Goal: Information Seeking & Learning: Find specific page/section

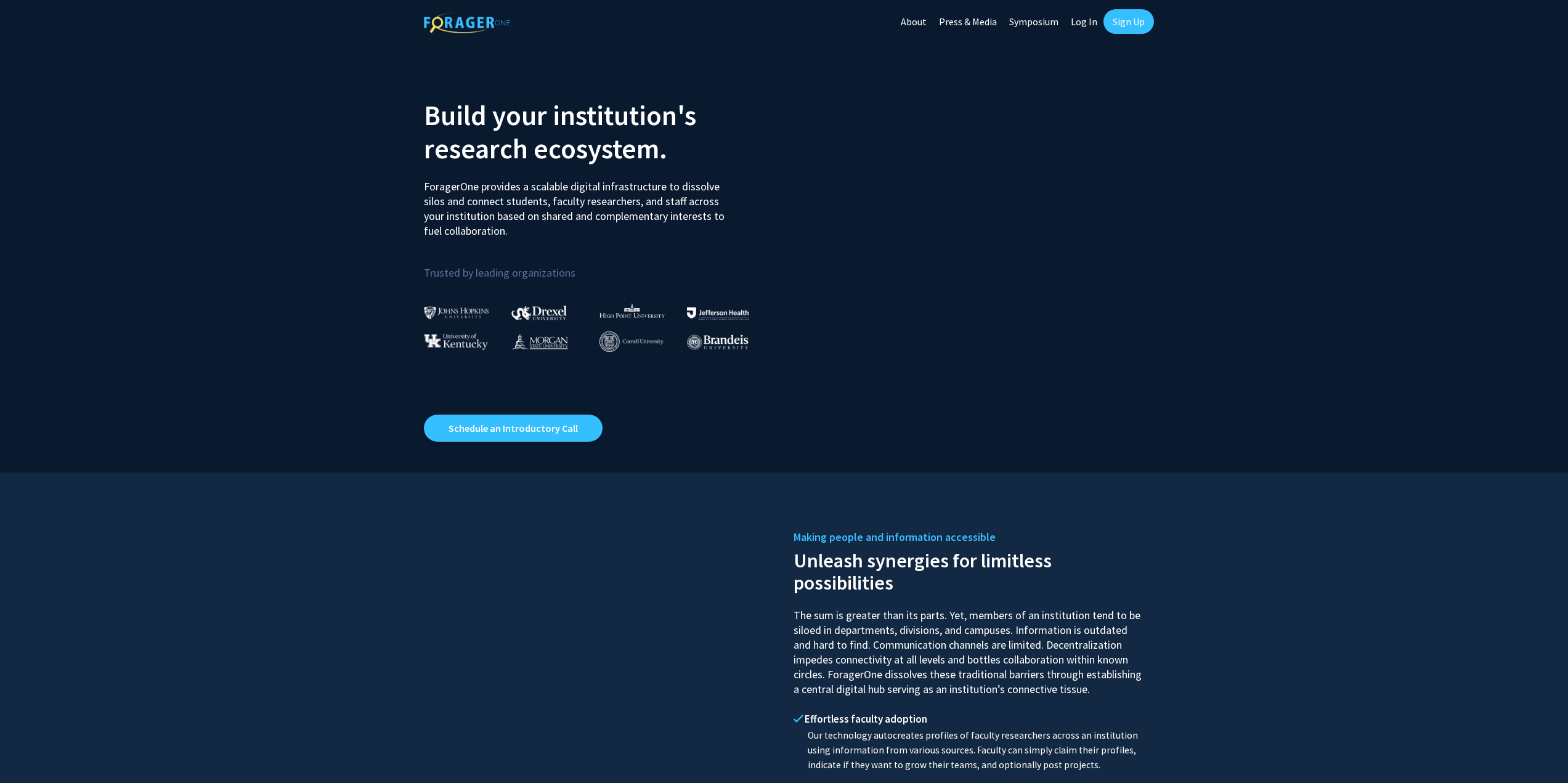
click at [1085, 29] on link "Log In" at bounding box center [1084, 22] width 38 height 43
select select
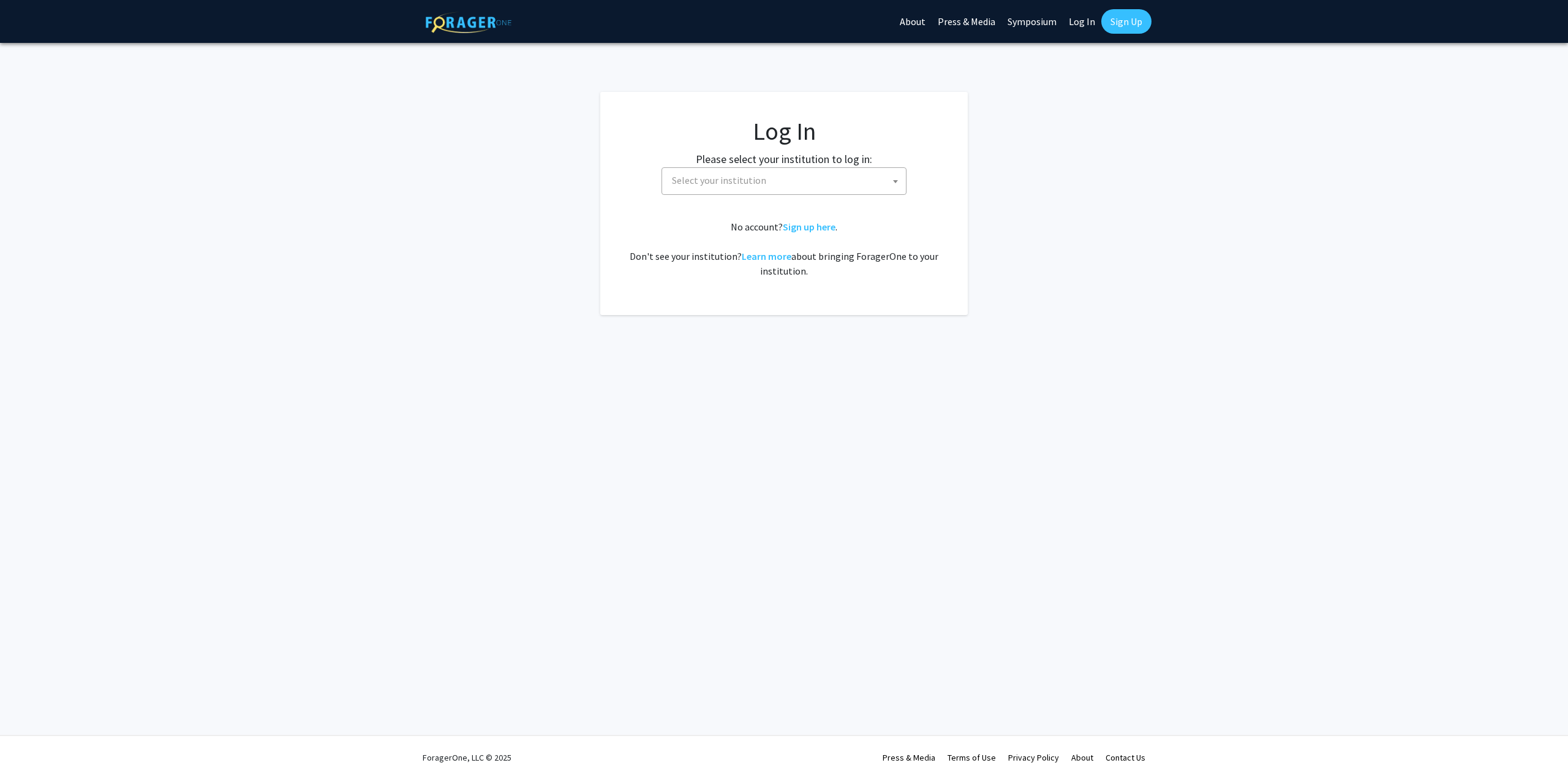
click at [791, 189] on span "Select your institution" at bounding box center [787, 180] width 239 height 25
click at [720, 217] on input "bra" at bounding box center [784, 208] width 239 height 21
type input "bra"
select select "10"
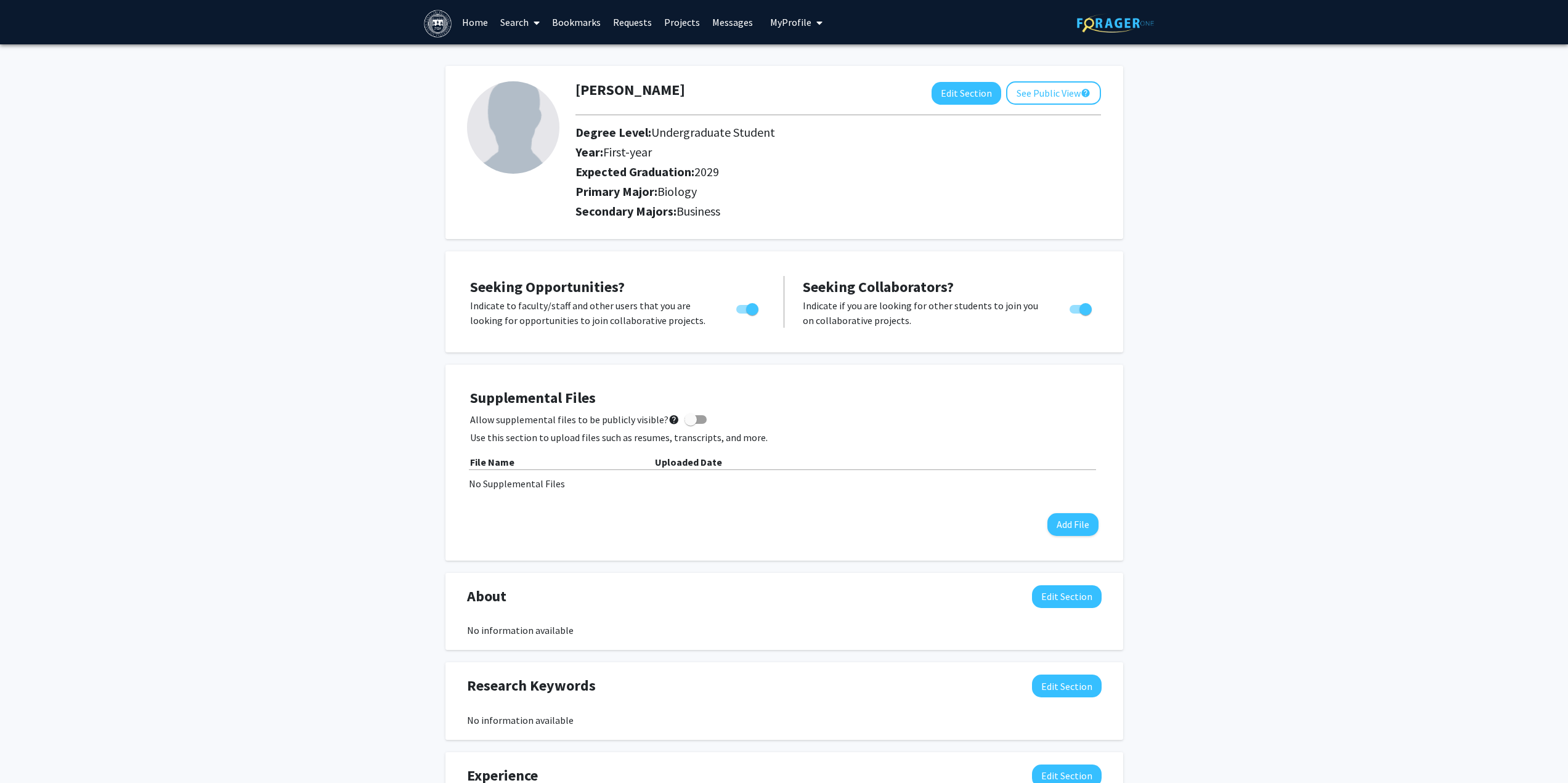
click at [682, 25] on link "Projects" at bounding box center [682, 23] width 48 height 43
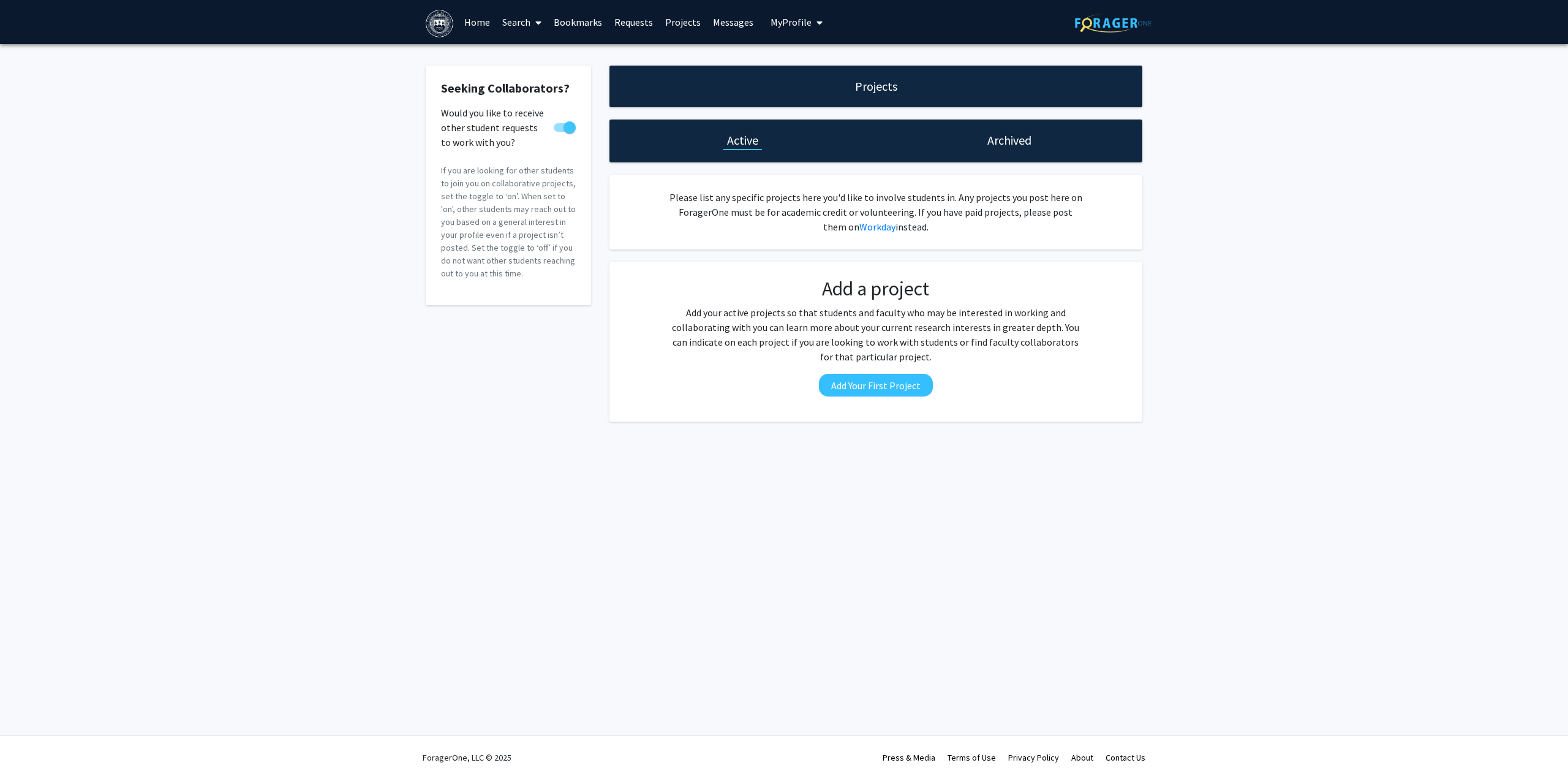
click at [720, 26] on link "Messages" at bounding box center [733, 22] width 52 height 43
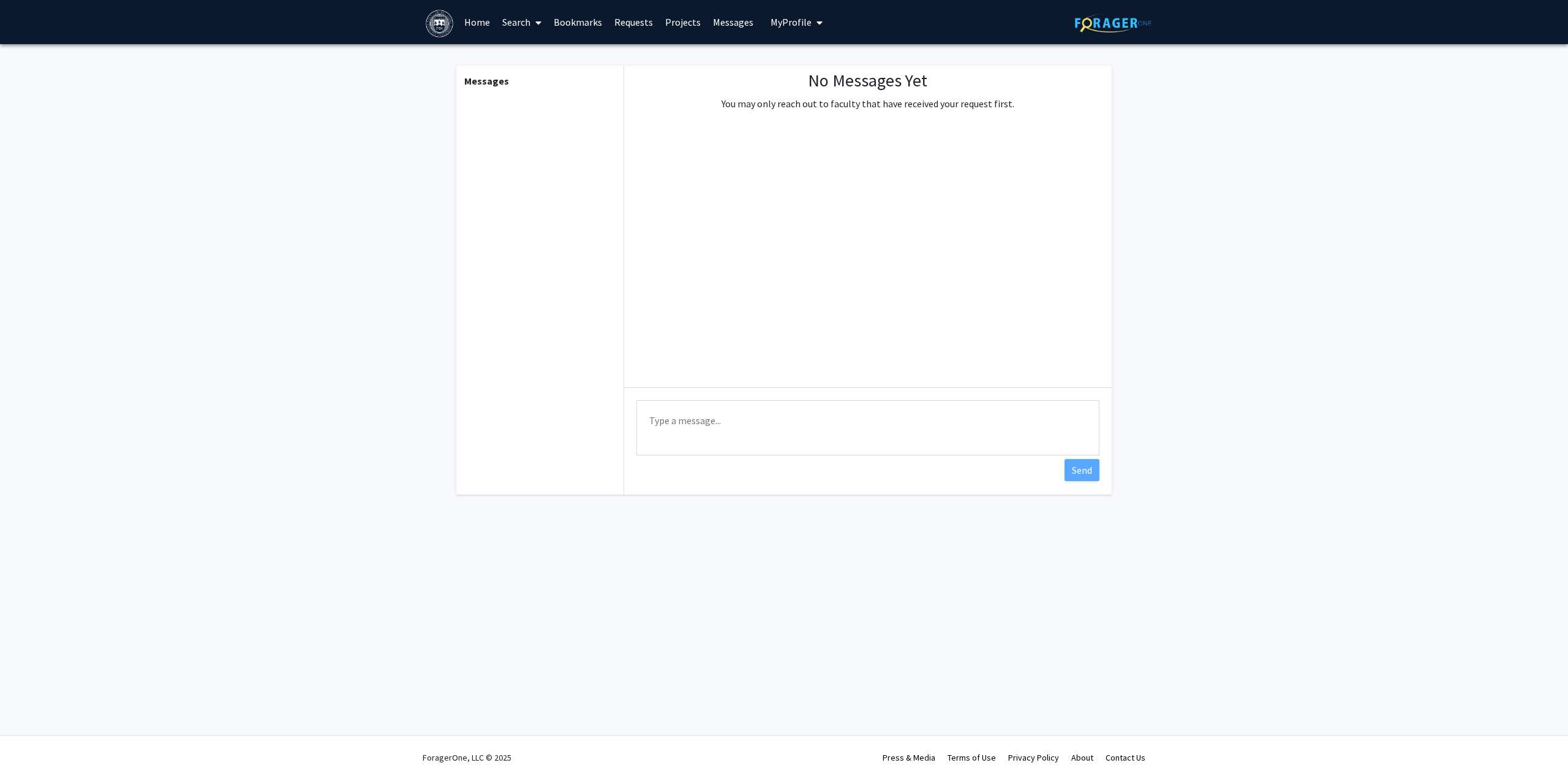
click at [770, 27] on span "My Profile" at bounding box center [790, 22] width 41 height 12
click at [484, 29] on link "Home" at bounding box center [477, 22] width 38 height 43
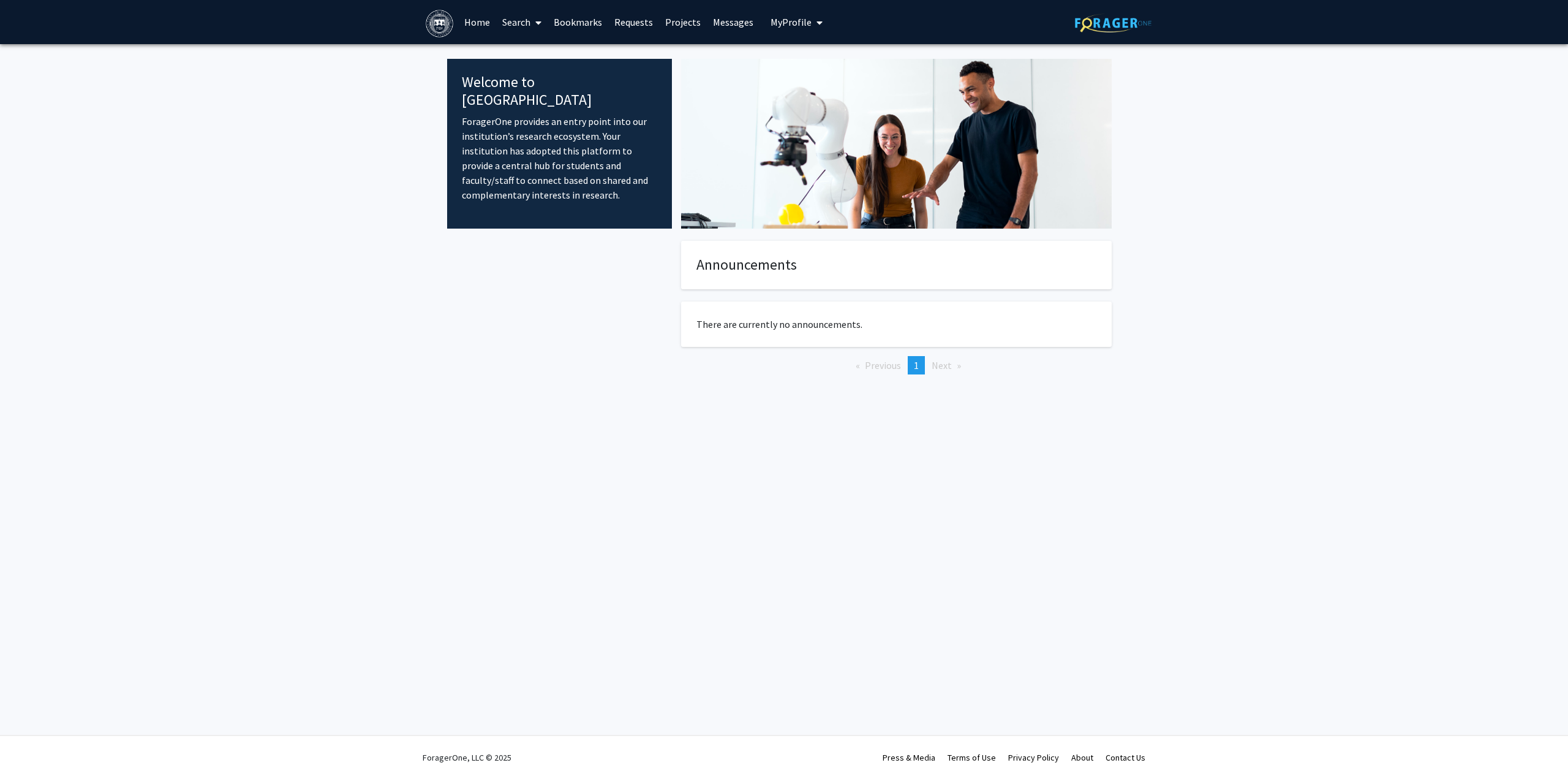
click at [515, 15] on link "Search" at bounding box center [522, 22] width 51 height 43
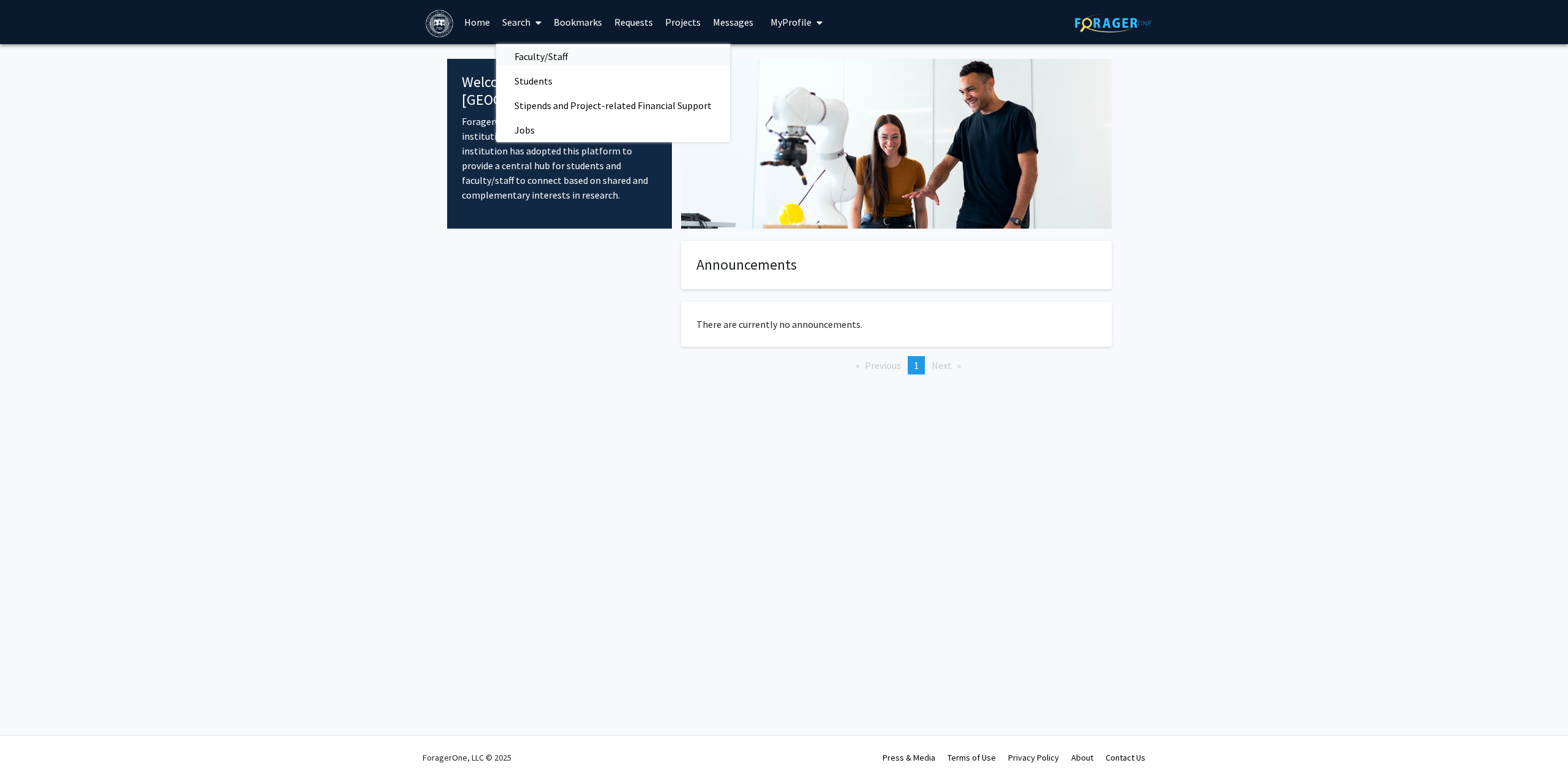
click at [541, 57] on span "Faculty/Staff" at bounding box center [541, 56] width 90 height 25
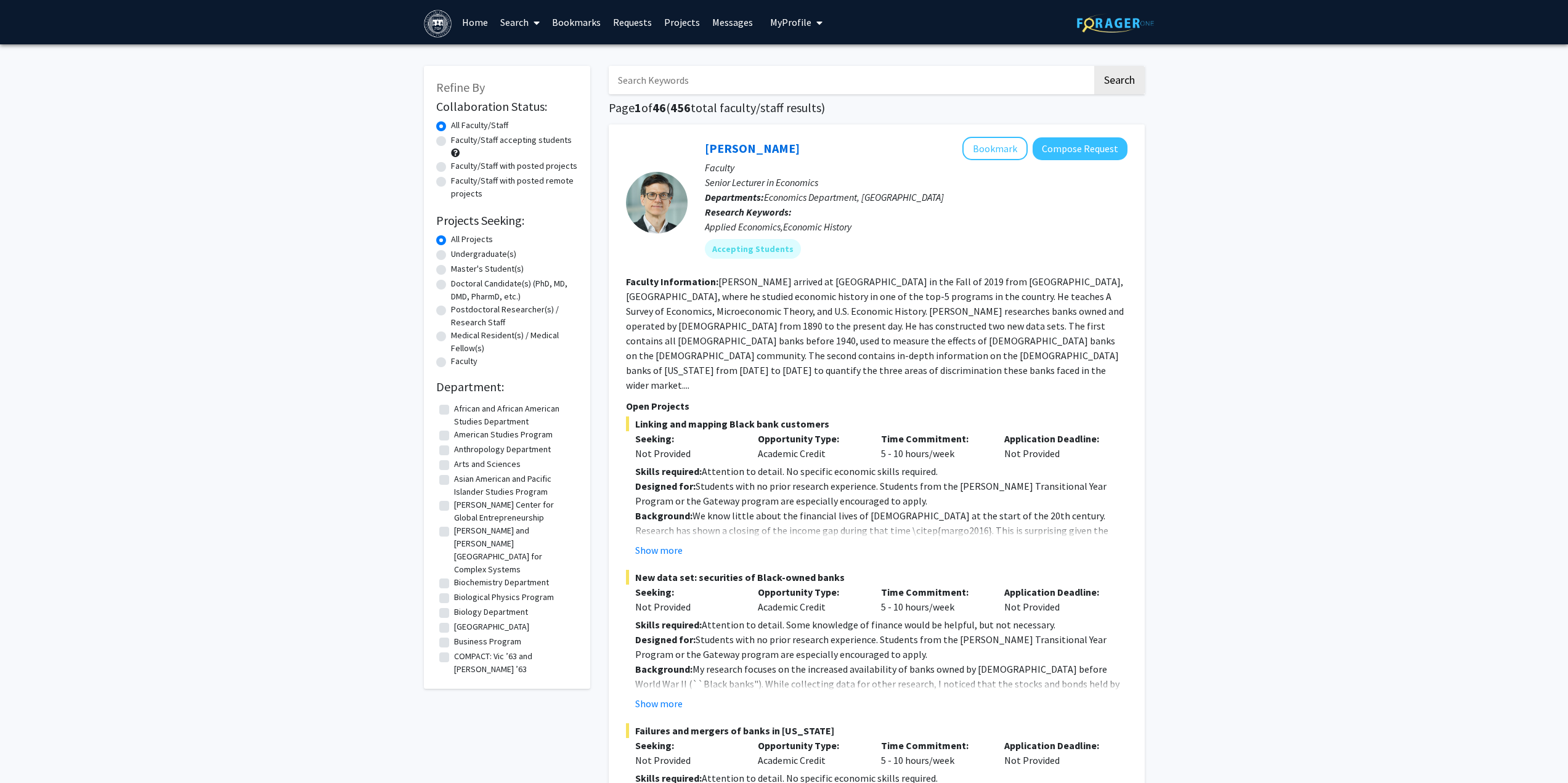
click at [451, 254] on label "Undergraduate(s)" at bounding box center [483, 254] width 65 height 13
click at [451, 254] on input "Undergraduate(s)" at bounding box center [455, 252] width 8 height 8
radio input "true"
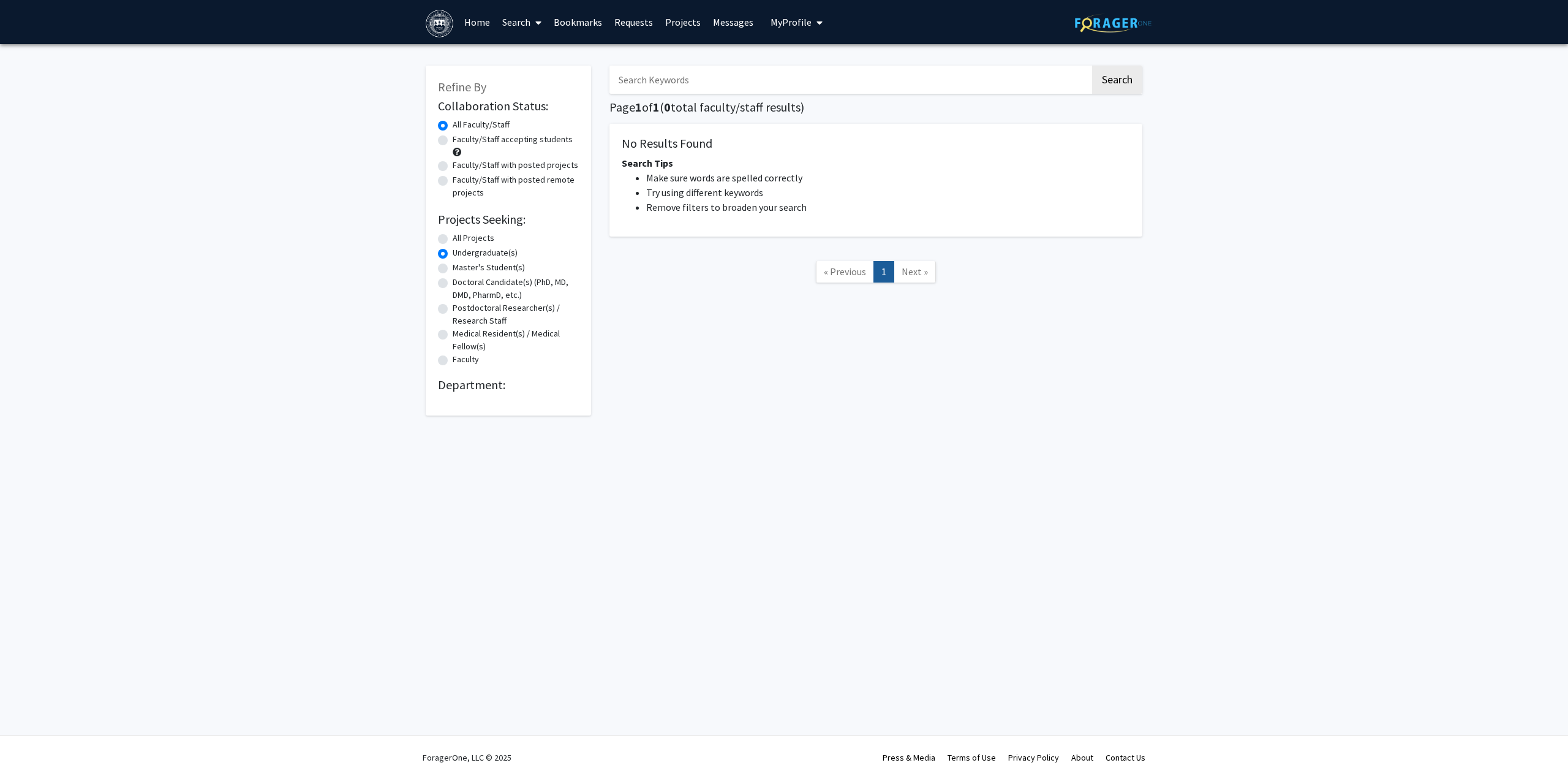
click at [452, 238] on label "All Projects" at bounding box center [473, 238] width 42 height 12
click at [452, 238] on input "All Projects" at bounding box center [457, 236] width 8 height 8
radio input "true"
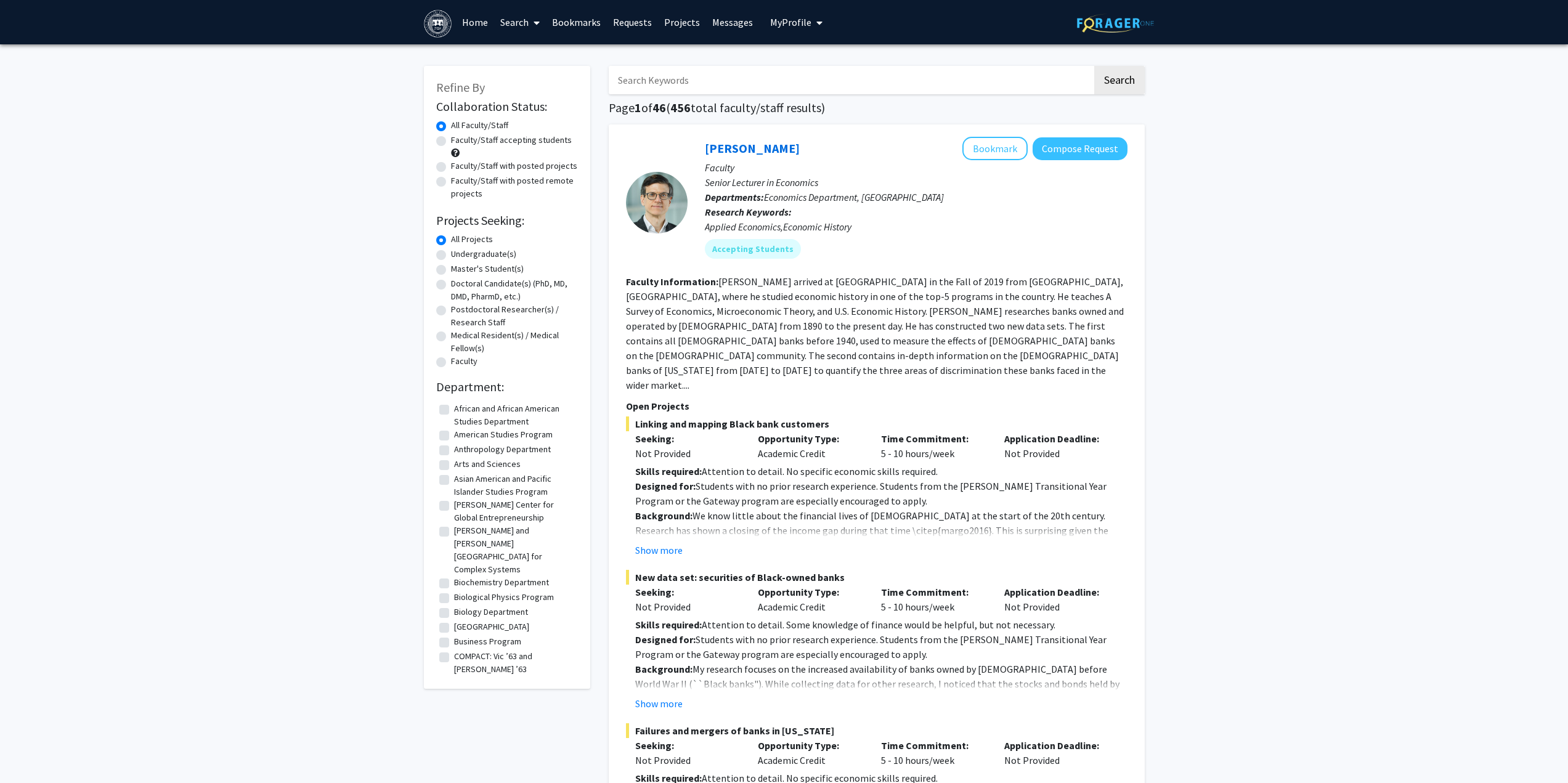
click at [451, 281] on label "Doctoral Candidate(s) (PhD, MD, DMD, PharmD, etc.)" at bounding box center [514, 290] width 127 height 26
click at [451, 281] on input "Doctoral Candidate(s) (PhD, MD, DMD, PharmD, etc.)" at bounding box center [455, 281] width 8 height 8
radio input "true"
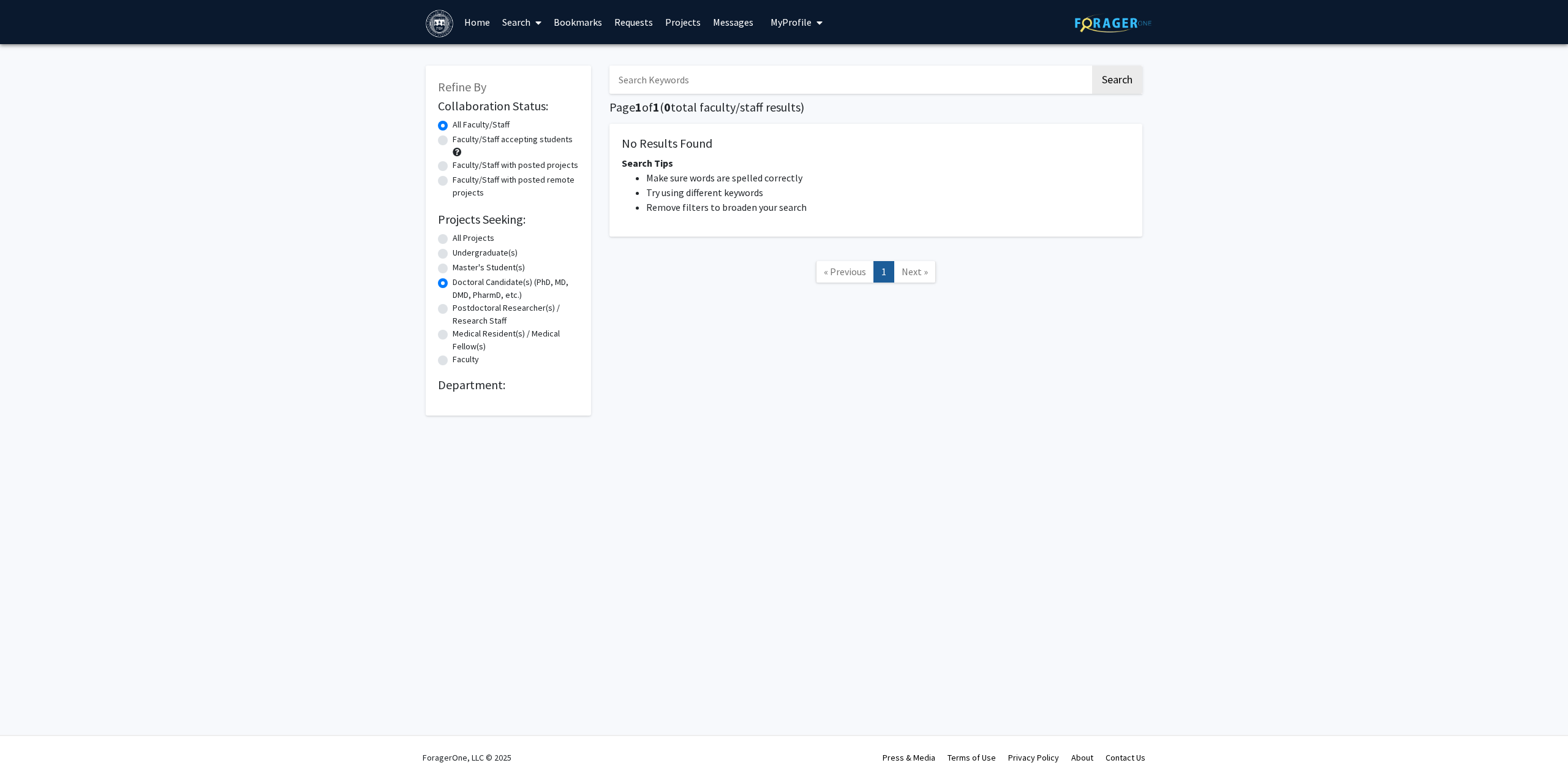
click at [440, 277] on div "Doctoral Candidate(s) (PhD, MD, DMD, PharmD, etc.)" at bounding box center [509, 288] width 141 height 26
click at [452, 268] on label "Master's Student(s)" at bounding box center [488, 267] width 72 height 12
click at [452, 268] on input "Master's Student(s)" at bounding box center [457, 265] width 8 height 8
radio input "true"
click at [452, 307] on label "Postdoctoral Researcher(s) / Research Staff" at bounding box center [515, 314] width 126 height 26
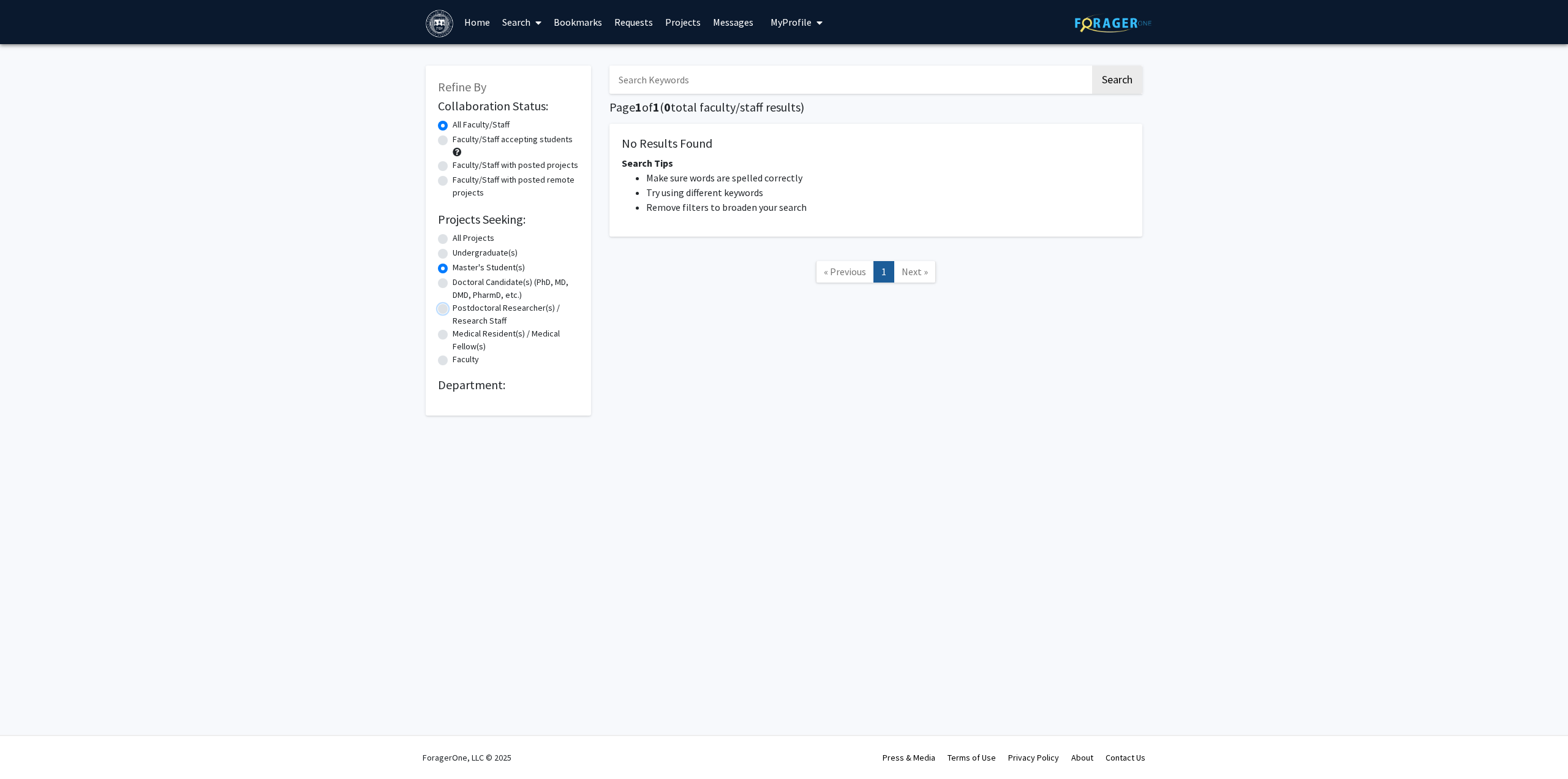
click at [452, 307] on input "Postdoctoral Researcher(s) / Research Staff" at bounding box center [457, 306] width 8 height 8
radio input "true"
click at [432, 342] on div "Refine By Collaboration Status: Collaboration Status All Faculty/Staff Collabor…" at bounding box center [508, 240] width 165 height 350
click at [442, 325] on div "Postdoctoral Researcher(s) / Research Staff" at bounding box center [509, 314] width 141 height 26
click at [452, 331] on label "Medical Resident(s) / Medical Fellow(s)" at bounding box center [515, 340] width 126 height 26
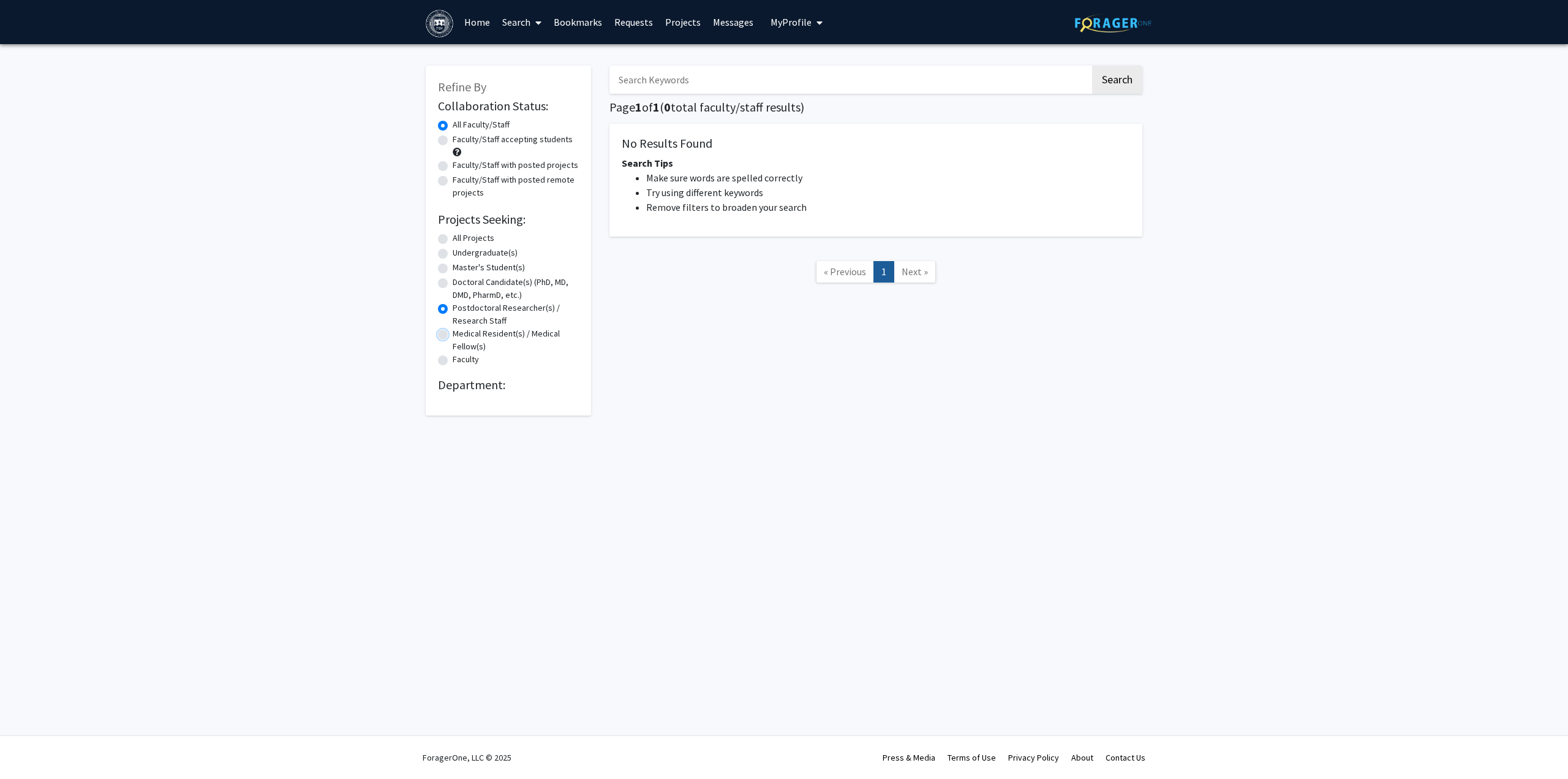
click at [452, 331] on input "Medical Resident(s) / Medical Fellow(s)" at bounding box center [457, 331] width 8 height 8
radio input "true"
click at [452, 357] on label "Faculty" at bounding box center [466, 359] width 27 height 12
click at [452, 357] on input "Faculty" at bounding box center [457, 357] width 8 height 8
radio input "true"
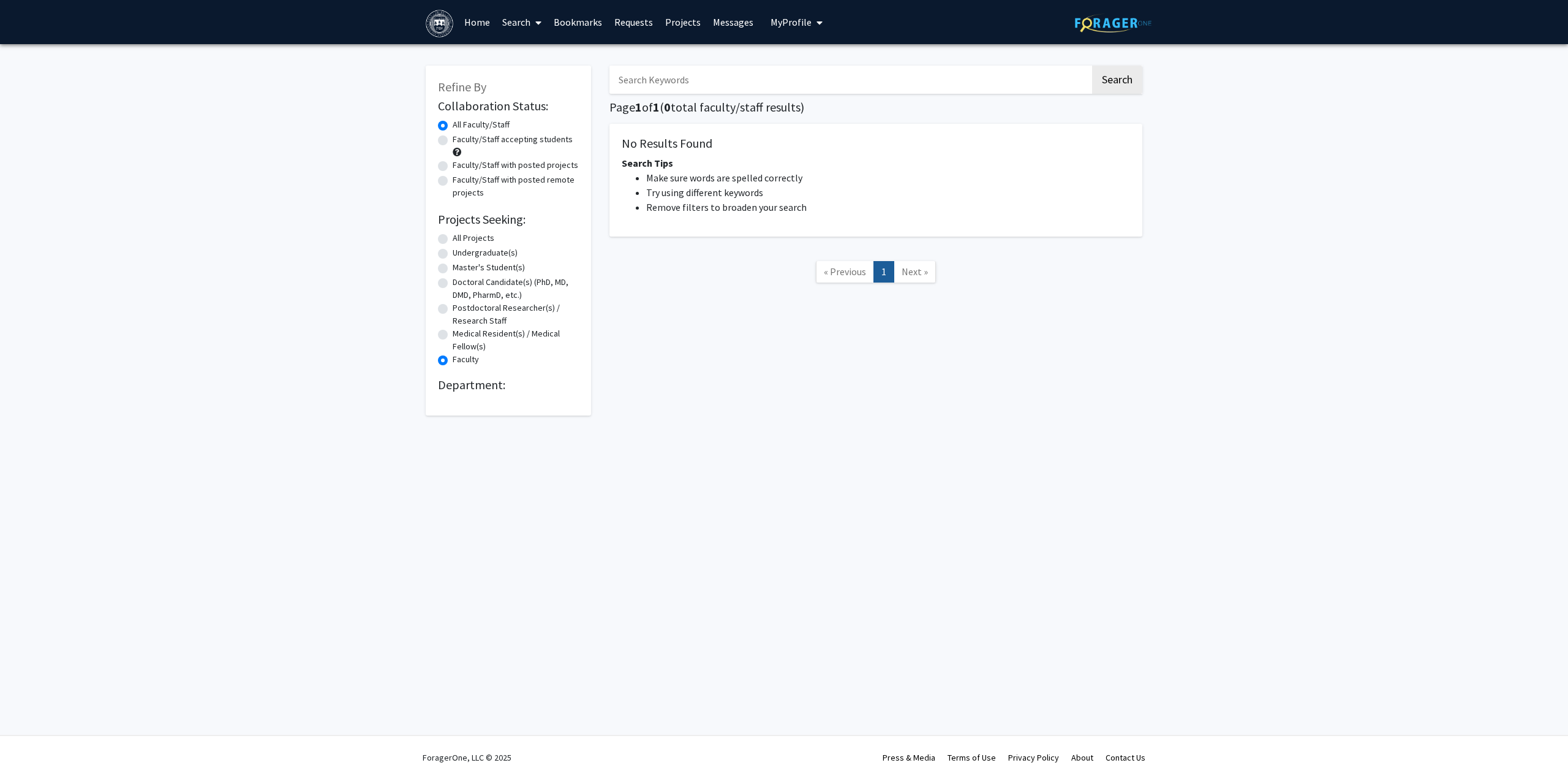
click at [452, 330] on label "Medical Resident(s) / Medical Fellow(s)" at bounding box center [515, 340] width 126 height 26
click at [452, 330] on input "Medical Resident(s) / Medical Fellow(s)" at bounding box center [457, 331] width 8 height 8
radio input "true"
click at [452, 239] on label "All Projects" at bounding box center [473, 238] width 42 height 12
click at [452, 239] on input "All Projects" at bounding box center [457, 236] width 8 height 8
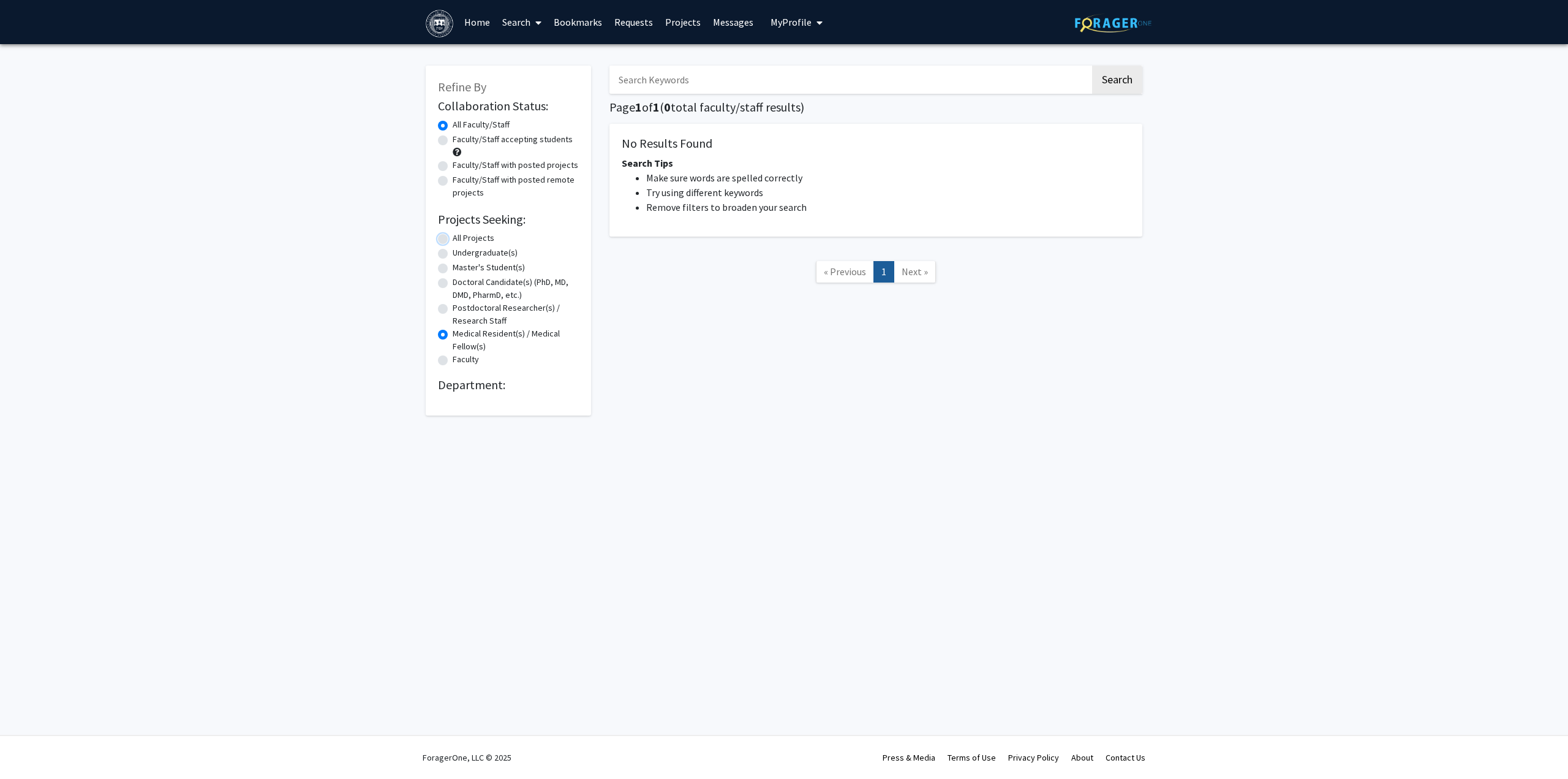
radio input "true"
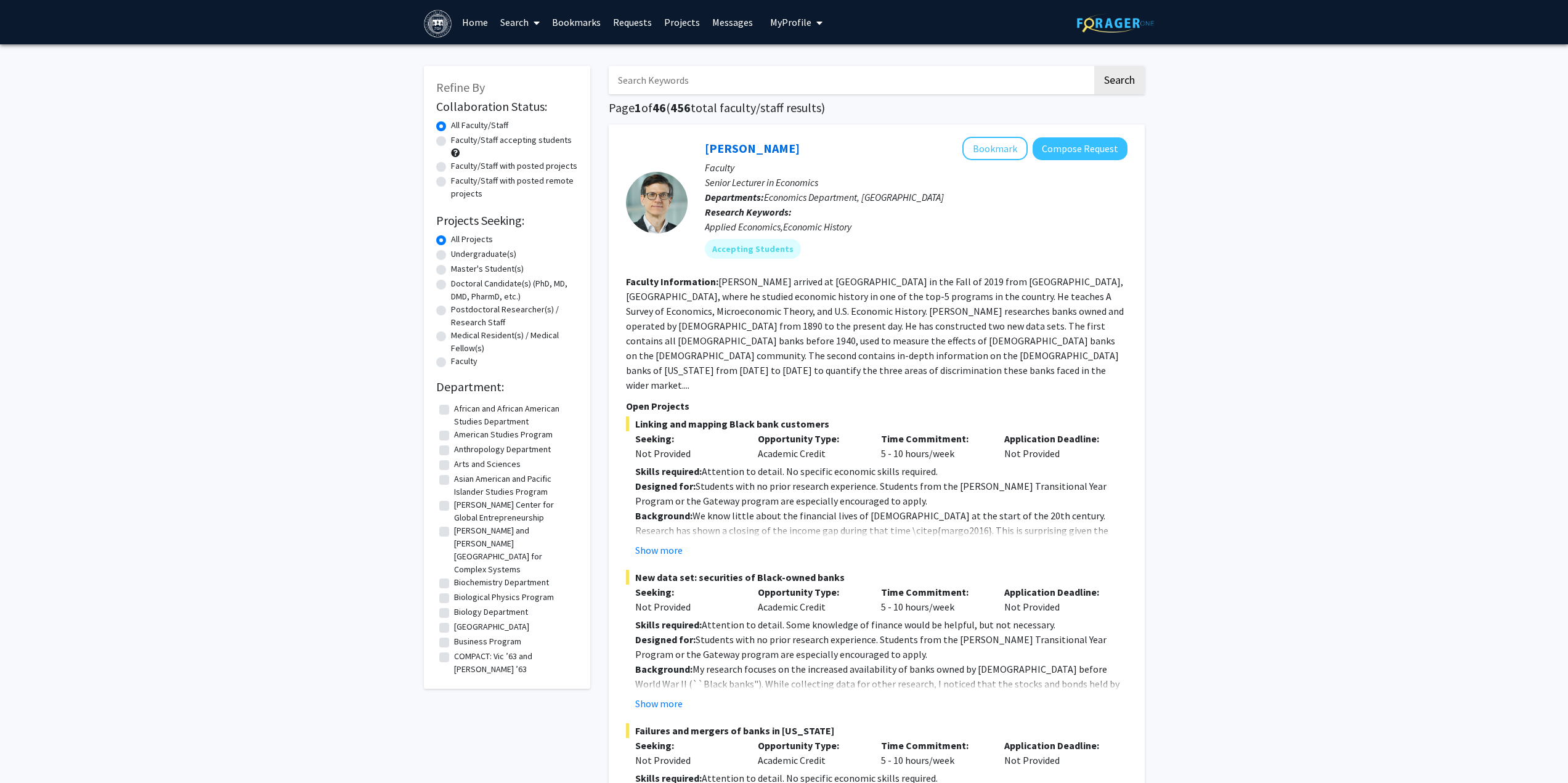
click at [454, 605] on label "Biology Department" at bounding box center [491, 611] width 74 height 13
click at [454, 605] on input "Biology Department" at bounding box center [458, 609] width 8 height 8
checkbox input "true"
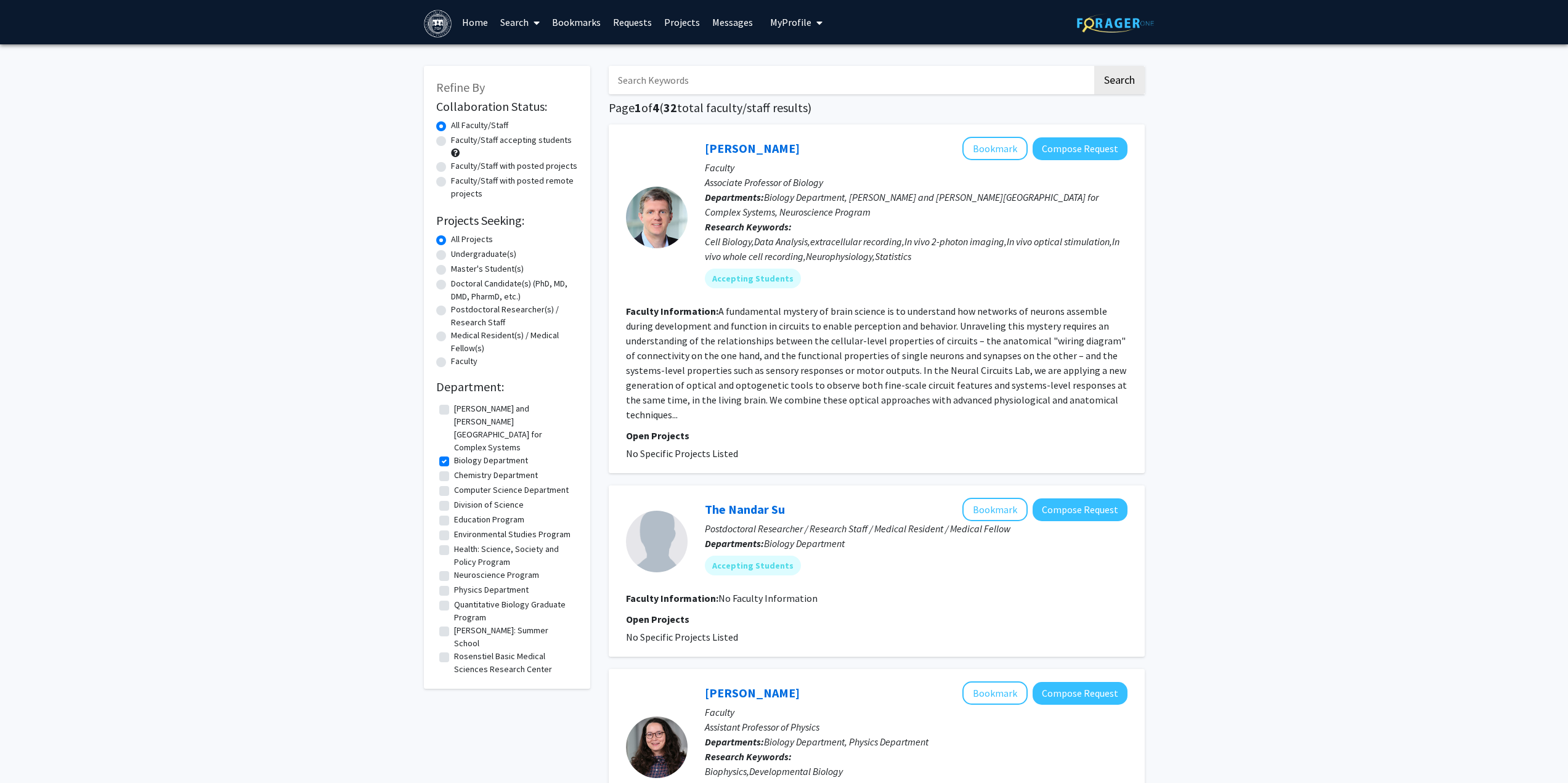
drag, startPoint x: 822, startPoint y: 150, endPoint x: 698, endPoint y: 151, distance: 124.0
click at [698, 151] on div "Stephen Van Hooser Bookmark Compose Request Faculty Associate Professor of Biol…" at bounding box center [908, 217] width 440 height 161
copy link "Stephen Van Hooser"
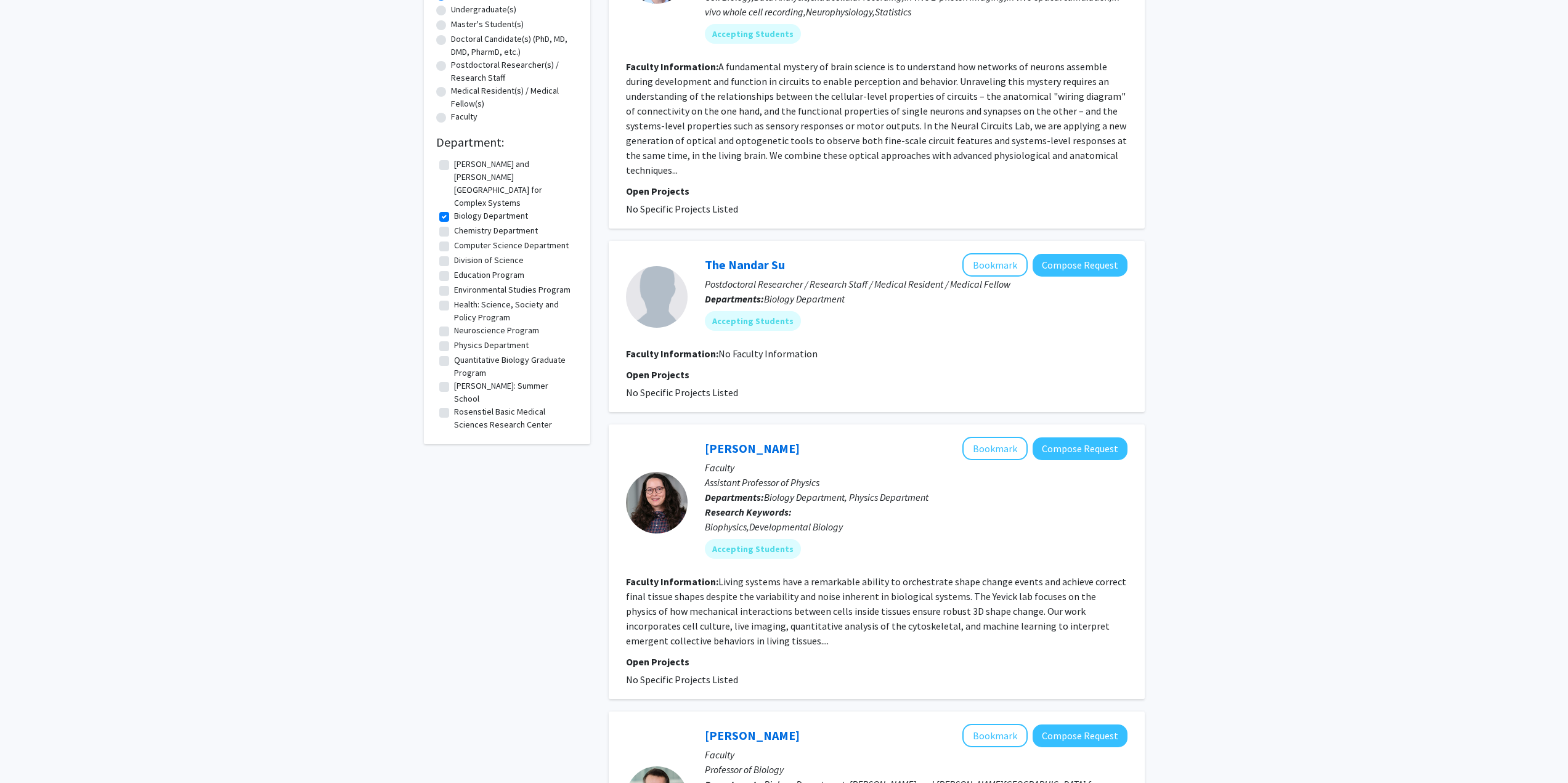
scroll to position [246, 0]
drag, startPoint x: 790, startPoint y: 443, endPoint x: 707, endPoint y: 450, distance: 83.3
click at [707, 450] on div "Hannah Yevick Bookmark Compose Request" at bounding box center [916, 447] width 422 height 23
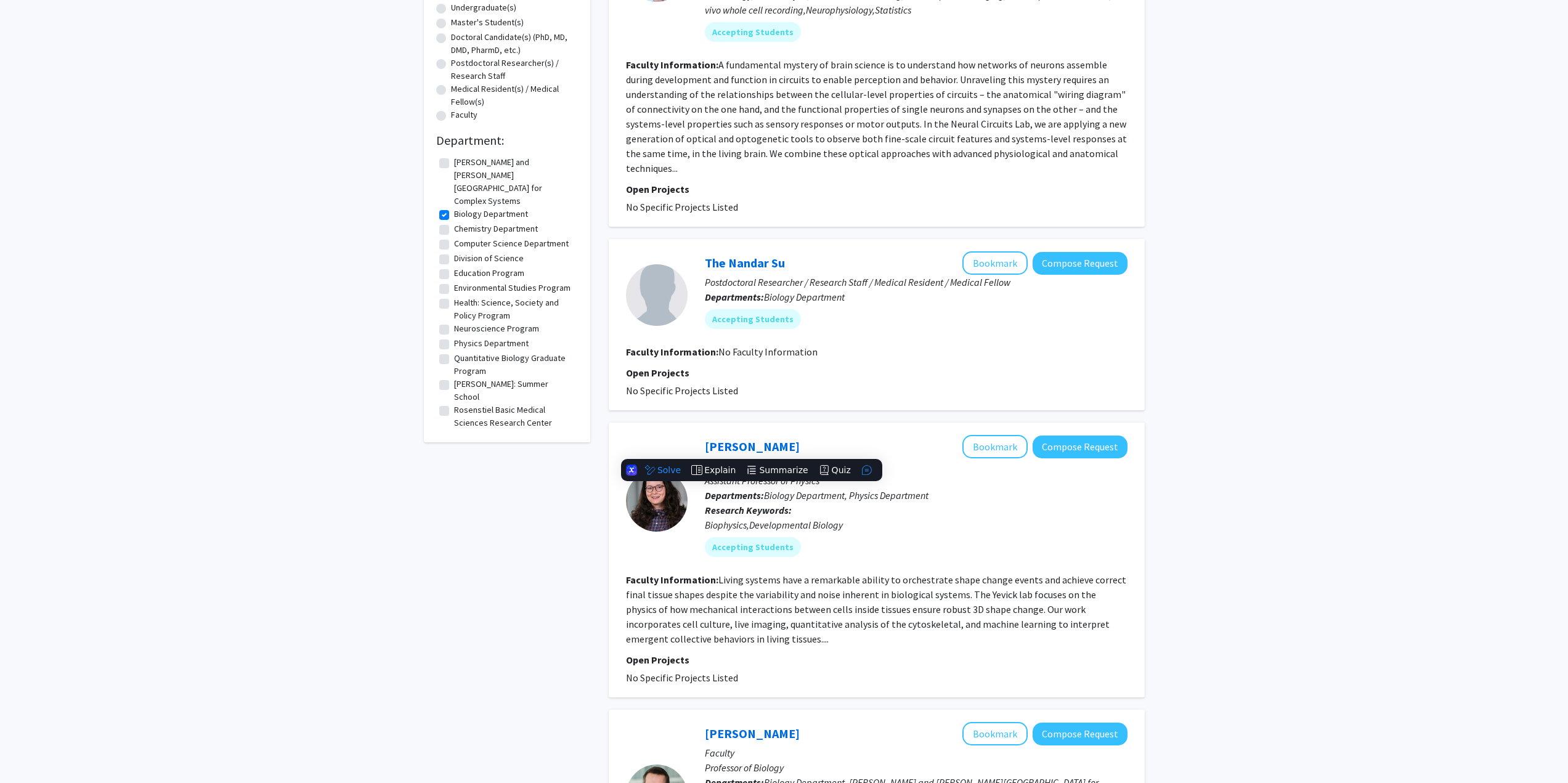
copy link "Hannah Yevick"
click at [665, 507] on div at bounding box center [657, 501] width 62 height 62
click at [741, 441] on link "Hannah Yevick" at bounding box center [752, 446] width 95 height 15
